Goal: Find specific page/section: Find specific page/section

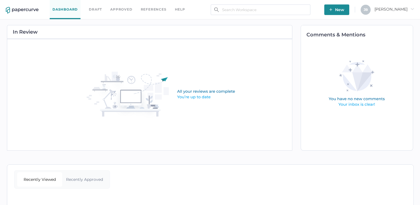
click at [95, 8] on link "Draft" at bounding box center [95, 9] width 13 height 6
